Goal: Information Seeking & Learning: Compare options

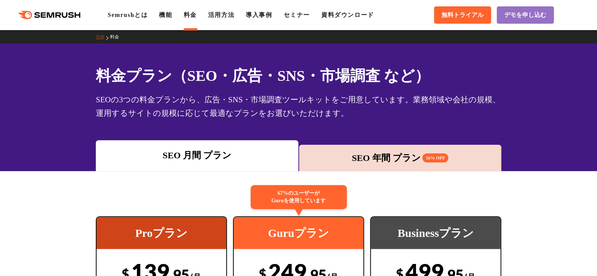
scroll to position [150, 0]
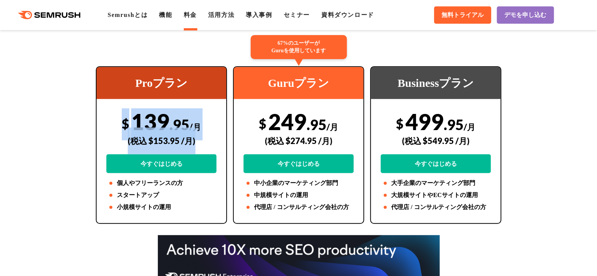
drag, startPoint x: 202, startPoint y: 141, endPoint x: 110, endPoint y: 114, distance: 96.0
click at [110, 114] on div "$ 139 .95 /月 (税込 $153.95 /月) 今すぐはじめる" at bounding box center [161, 140] width 110 height 65
click at [103, 118] on div "Proプラン $ 139 .95 /月 (税込 $153.95 /月) 今すぐはじめる 個人やフリーランスの方 スタートアップ 小規模サイトの運用" at bounding box center [161, 144] width 131 height 157
drag, startPoint x: 103, startPoint y: 118, endPoint x: 217, endPoint y: 138, distance: 115.3
click at [217, 138] on div "Proプラン $ 139 .95 /月 (税込 $153.95 /月) 今すぐはじめる 個人やフリーランスの方 スタートアップ 小規模サイトの運用" at bounding box center [161, 144] width 131 height 157
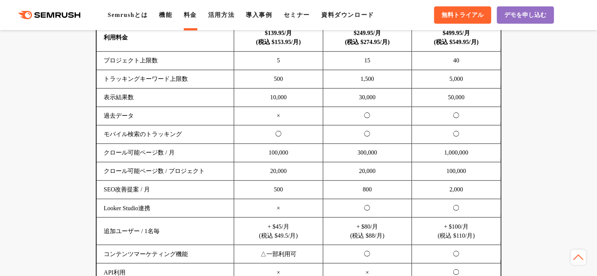
scroll to position [451, 0]
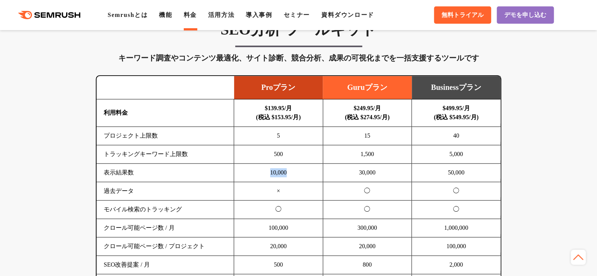
drag, startPoint x: 258, startPoint y: 172, endPoint x: 287, endPoint y: 167, distance: 29.4
click at [287, 167] on td "10,000" at bounding box center [278, 173] width 89 height 18
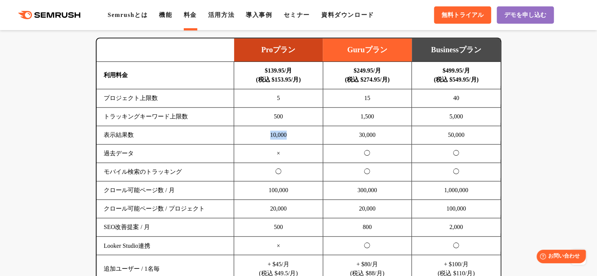
scroll to position [564, 0]
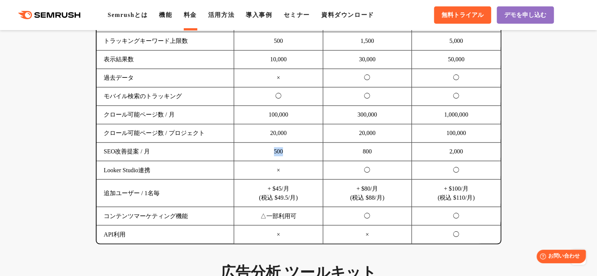
drag, startPoint x: 268, startPoint y: 148, endPoint x: 283, endPoint y: 148, distance: 14.3
click at [283, 148] on td "500" at bounding box center [278, 151] width 89 height 18
drag, startPoint x: 259, startPoint y: 135, endPoint x: 296, endPoint y: 131, distance: 37.8
click at [296, 131] on td "20,000" at bounding box center [278, 133] width 89 height 18
drag, startPoint x: 298, startPoint y: 115, endPoint x: 248, endPoint y: 114, distance: 50.4
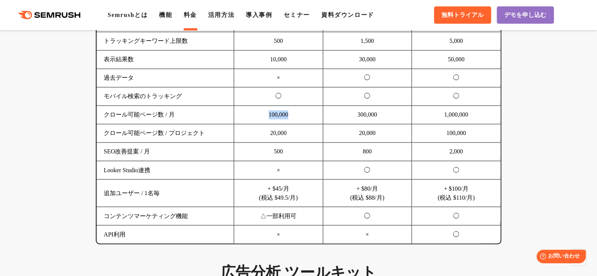
click at [248, 114] on td "100,000" at bounding box center [278, 115] width 89 height 18
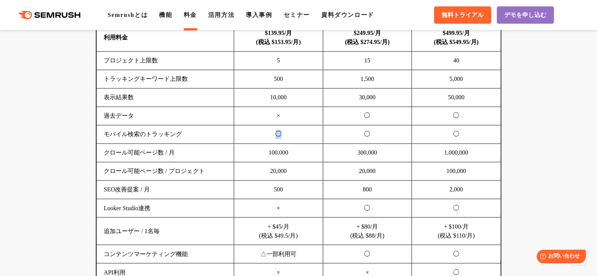
drag, startPoint x: 270, startPoint y: 133, endPoint x: 291, endPoint y: 129, distance: 21.1
click at [289, 133] on td "◯" at bounding box center [278, 134] width 89 height 18
drag, startPoint x: 269, startPoint y: 100, endPoint x: 295, endPoint y: 85, distance: 30.3
click at [298, 94] on td "10,000" at bounding box center [278, 97] width 89 height 18
drag, startPoint x: 291, startPoint y: 82, endPoint x: 264, endPoint y: 82, distance: 26.3
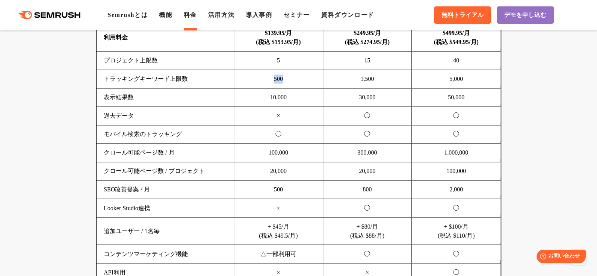
click at [264, 82] on td "500" at bounding box center [278, 79] width 89 height 18
drag, startPoint x: 264, startPoint y: 82, endPoint x: 302, endPoint y: 74, distance: 38.6
click at [302, 74] on td "500" at bounding box center [278, 79] width 89 height 18
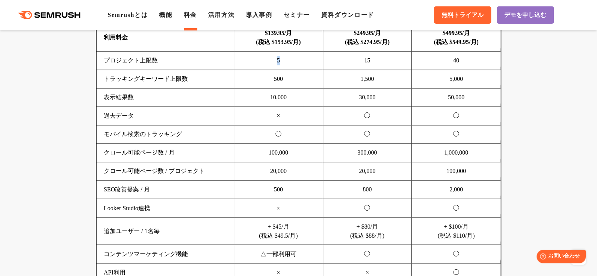
drag, startPoint x: 270, startPoint y: 59, endPoint x: 292, endPoint y: 58, distance: 21.5
click at [292, 58] on td "5" at bounding box center [278, 60] width 89 height 18
